Goal: Navigation & Orientation: Find specific page/section

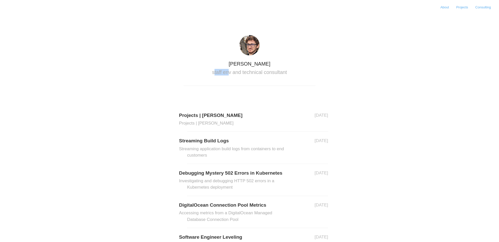
drag, startPoint x: 231, startPoint y: 71, endPoint x: 216, endPoint y: 69, distance: 14.8
click at [216, 69] on h2 "staff env and technical consultant" at bounding box center [250, 72] width 132 height 7
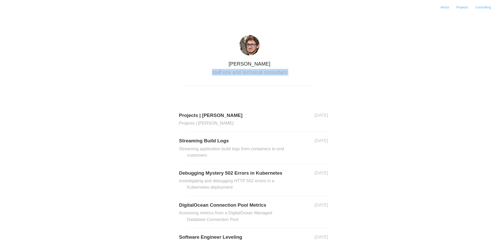
click at [216, 69] on h2 "staff env and technical consultant" at bounding box center [250, 72] width 132 height 7
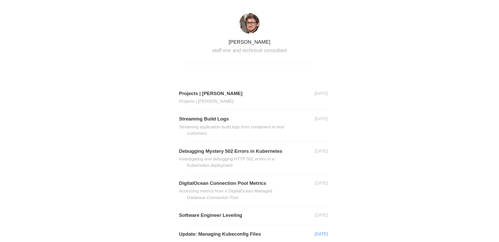
scroll to position [135, 0]
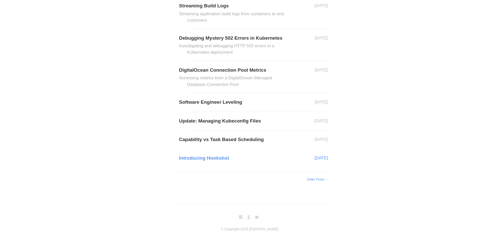
click at [227, 158] on link "Introducing Hookshot" at bounding box center [257, 158] width 141 height 8
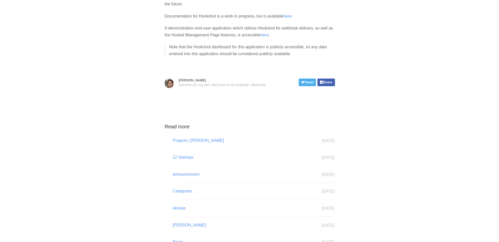
scroll to position [279, 0]
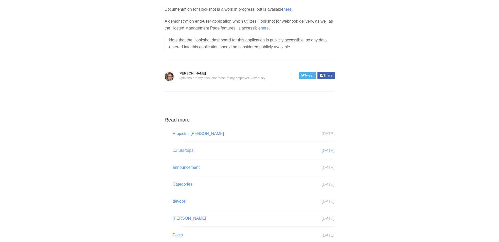
click at [190, 151] on link "12 Startups [DATE]" at bounding box center [258, 150] width 154 height 7
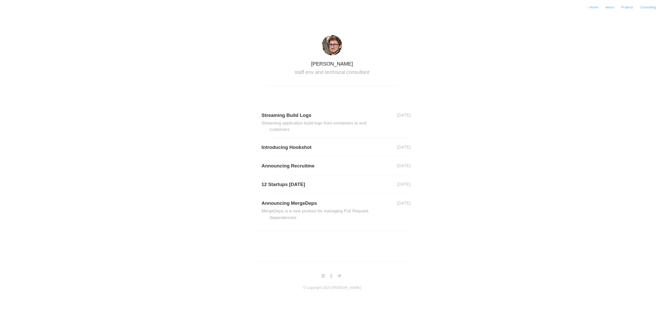
click at [327, 46] on img at bounding box center [332, 45] width 20 height 20
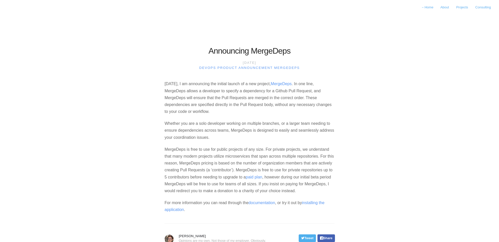
click at [358, 169] on body "← Home About Projects Consulting Announcing MergeDeps [DATE] devops product ann…" at bounding box center [249, 121] width 499 height 242
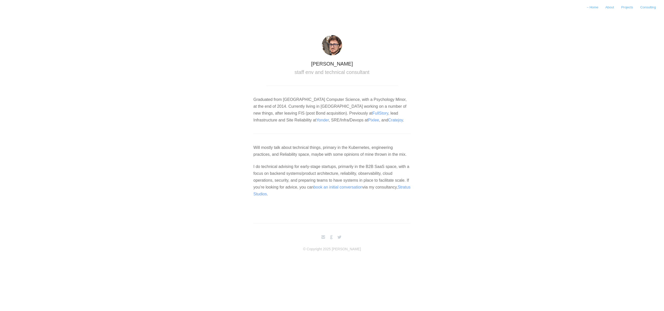
click at [316, 120] on link "Yonder" at bounding box center [322, 120] width 12 height 4
click at [368, 121] on link "Pixlee" at bounding box center [373, 120] width 11 height 4
click at [388, 121] on link "Cratejoy" at bounding box center [395, 120] width 15 height 4
click at [198, 62] on div "Nicholas Mitchinson staff env and technical consultant" at bounding box center [332, 48] width 664 height 76
